Goal: Transaction & Acquisition: Obtain resource

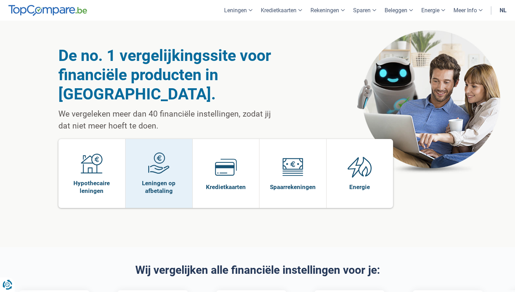
drag, startPoint x: 0, startPoint y: 0, endPoint x: 155, endPoint y: 171, distance: 230.9
click at [155, 179] on span "Leningen op afbetaling" at bounding box center [159, 186] width 60 height 15
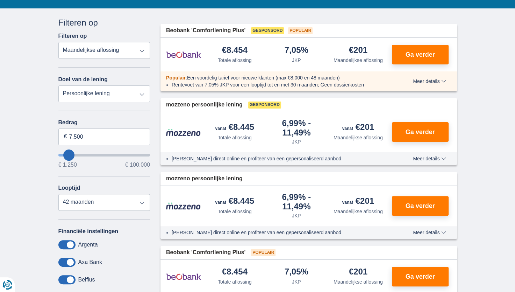
scroll to position [141, 0]
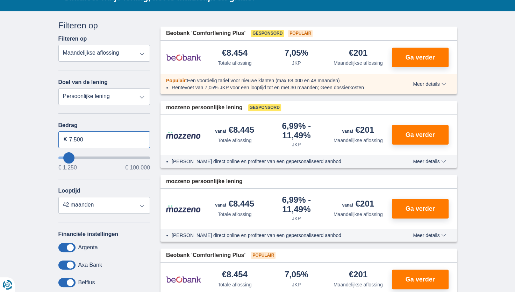
drag, startPoint x: 110, startPoint y: 131, endPoint x: -1, endPoint y: 132, distance: 110.9
type input "20.000"
type input "20250"
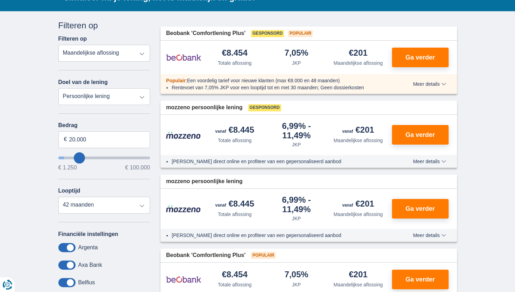
select select "84"
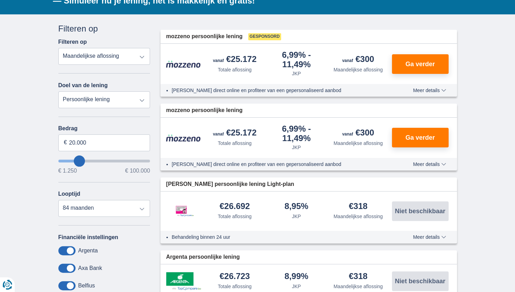
scroll to position [143, 0]
